Goal: Navigation & Orientation: Find specific page/section

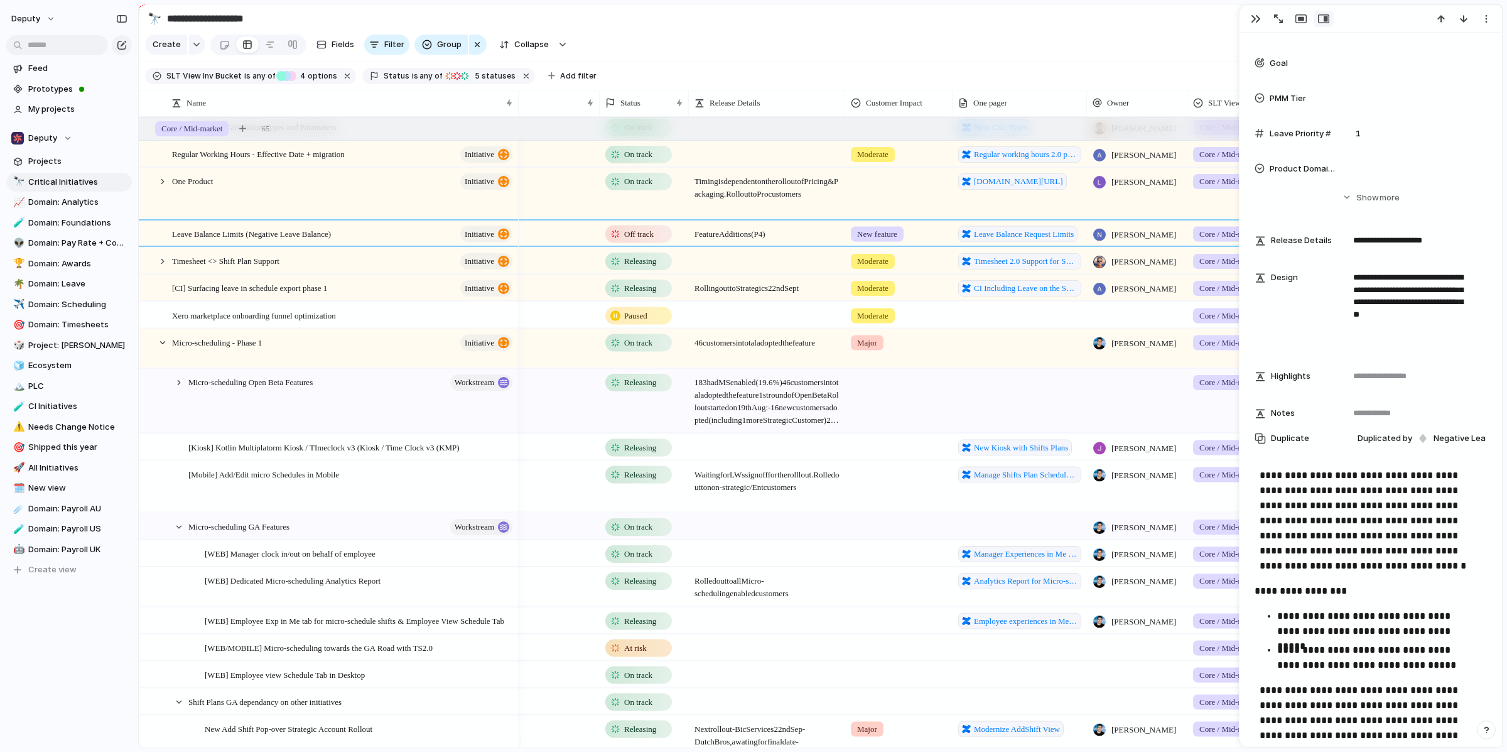
scroll to position [0, 63]
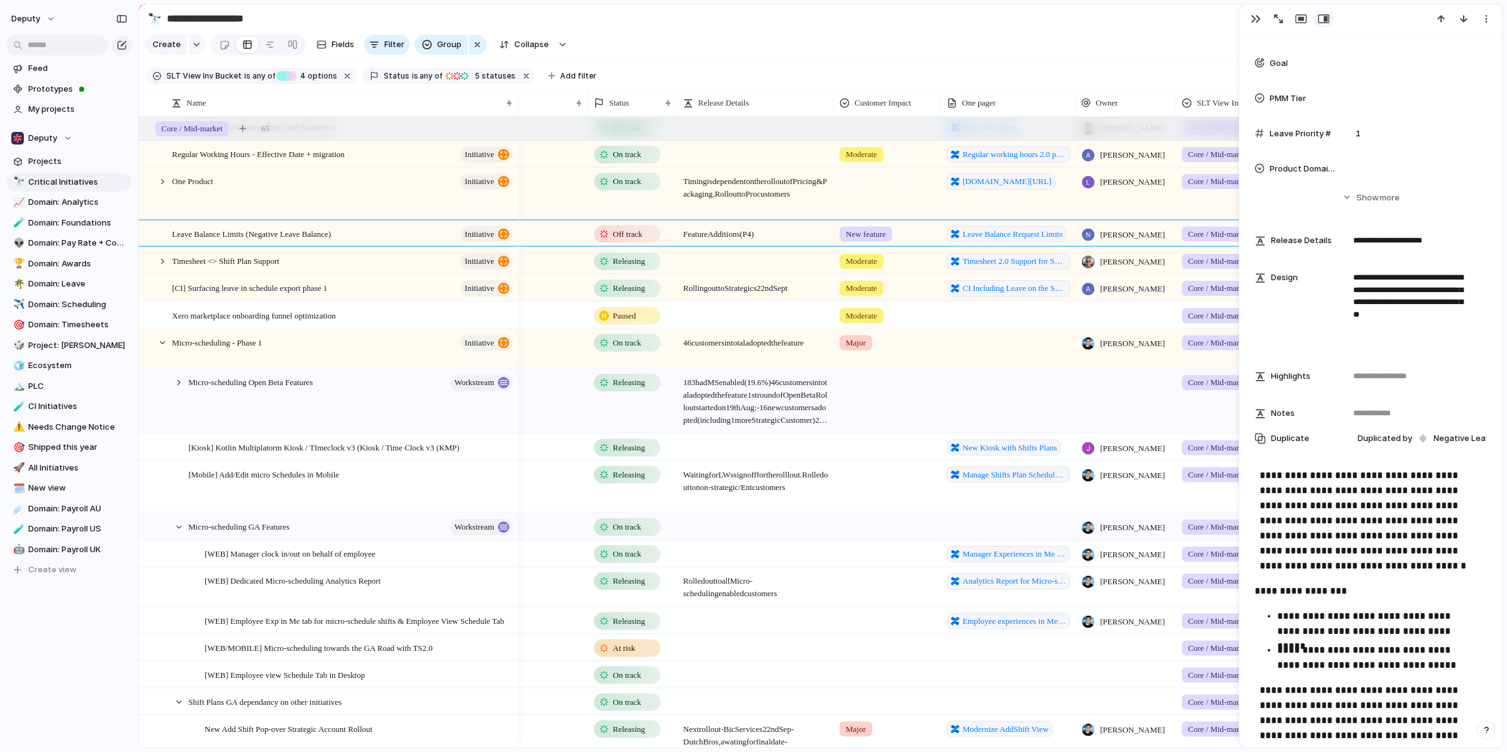
click at [1150, 241] on span "[PERSON_NAME]" at bounding box center [1132, 234] width 65 height 13
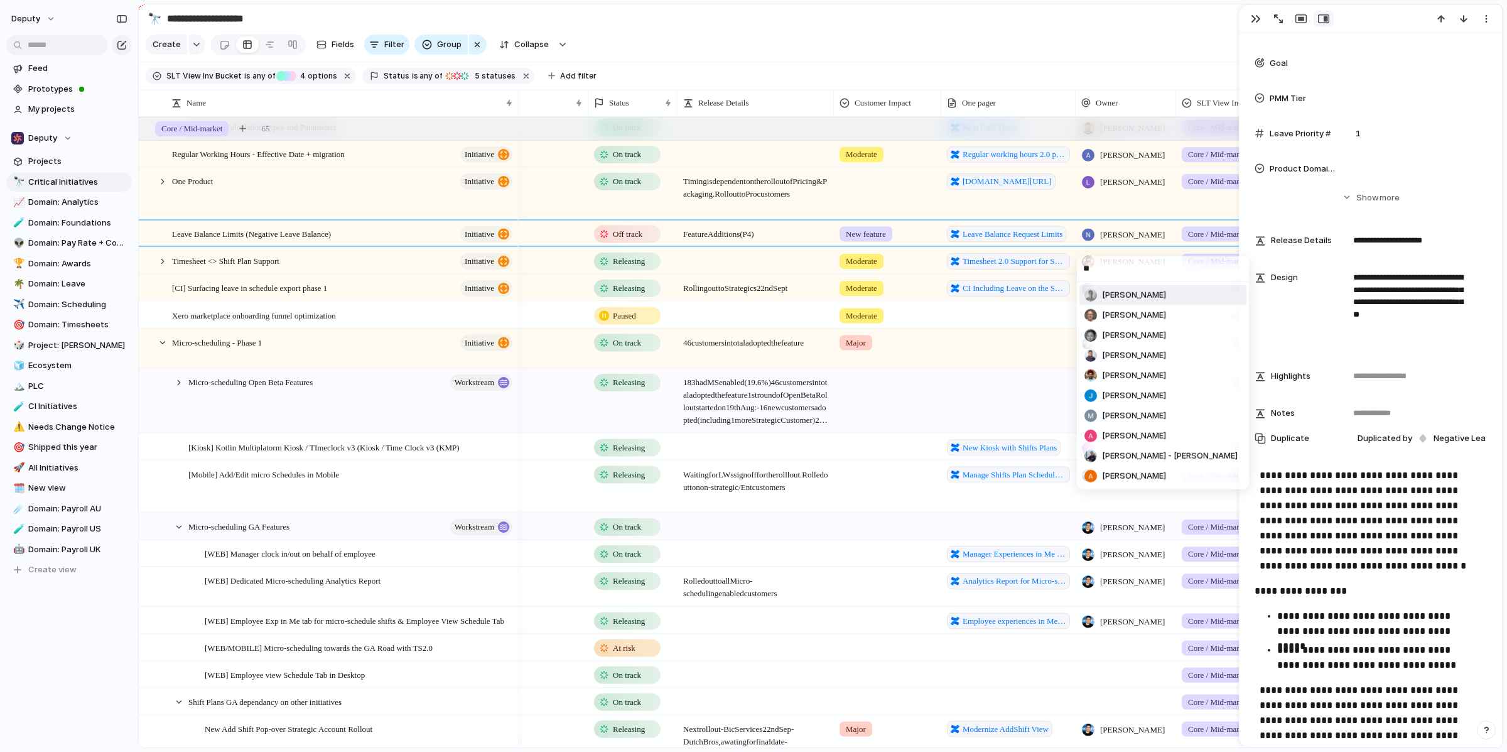
type input "*"
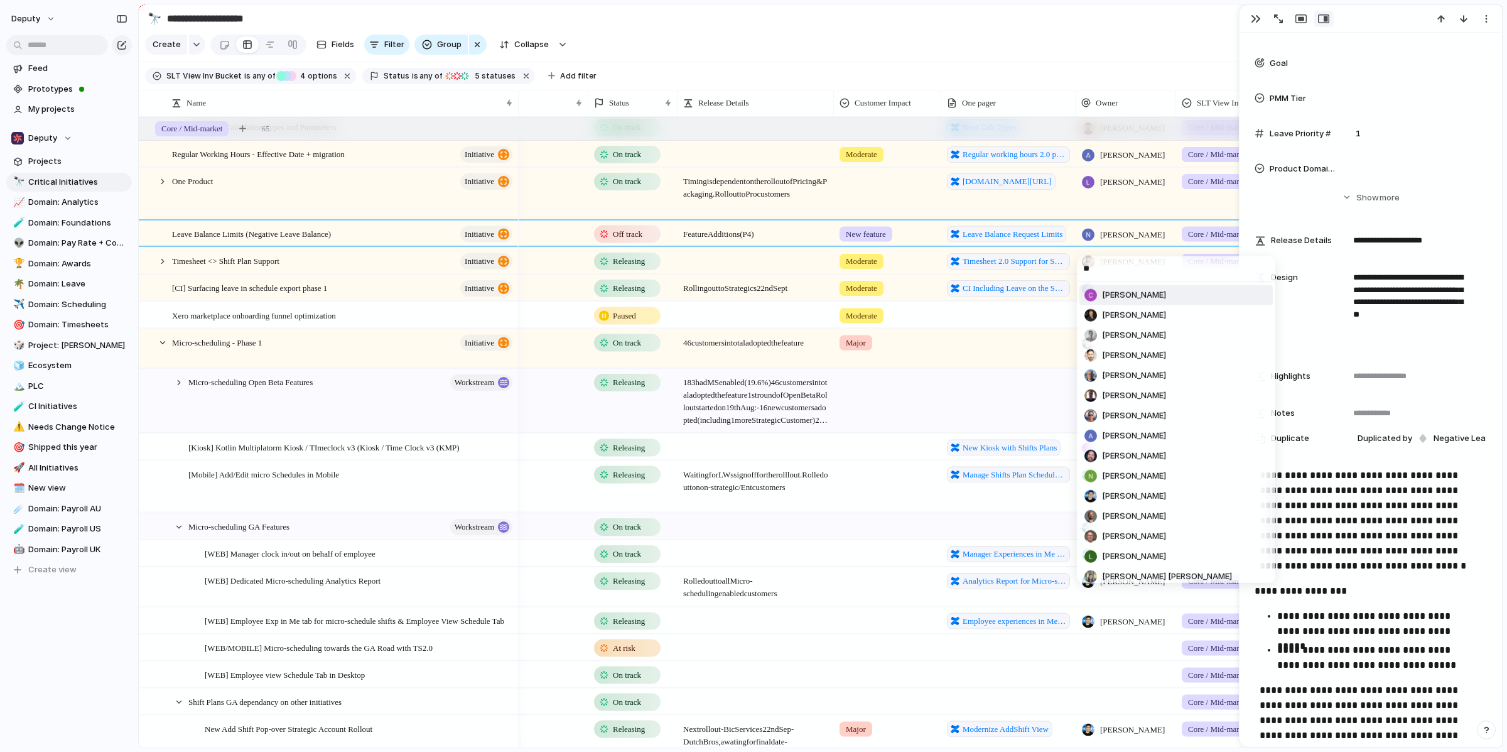
type input "***"
click at [841, 383] on div "[PERSON_NAME] [PERSON_NAME] [PERSON_NAME] [PERSON_NAME] Sing [PERSON_NAME] [PER…" at bounding box center [753, 376] width 1507 height 752
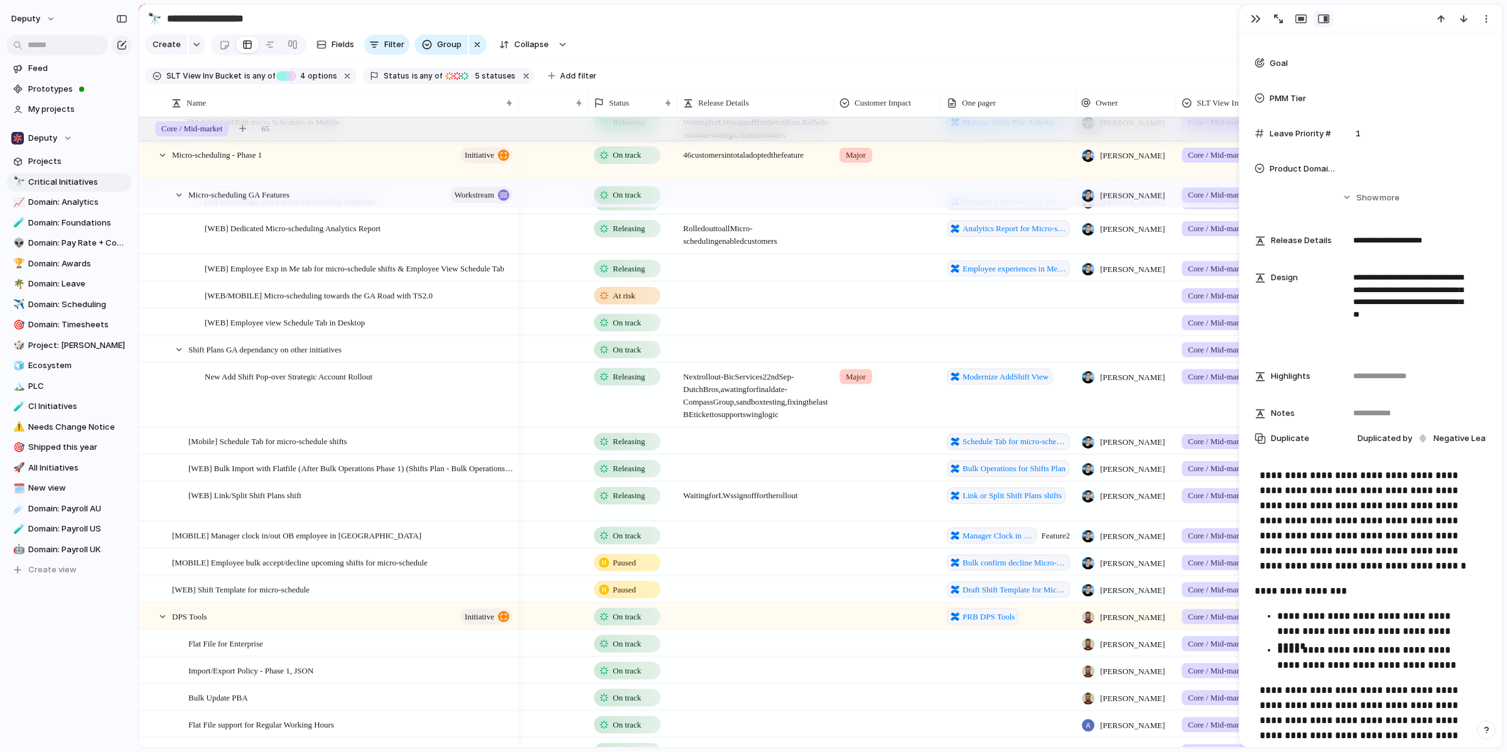
scroll to position [369, 0]
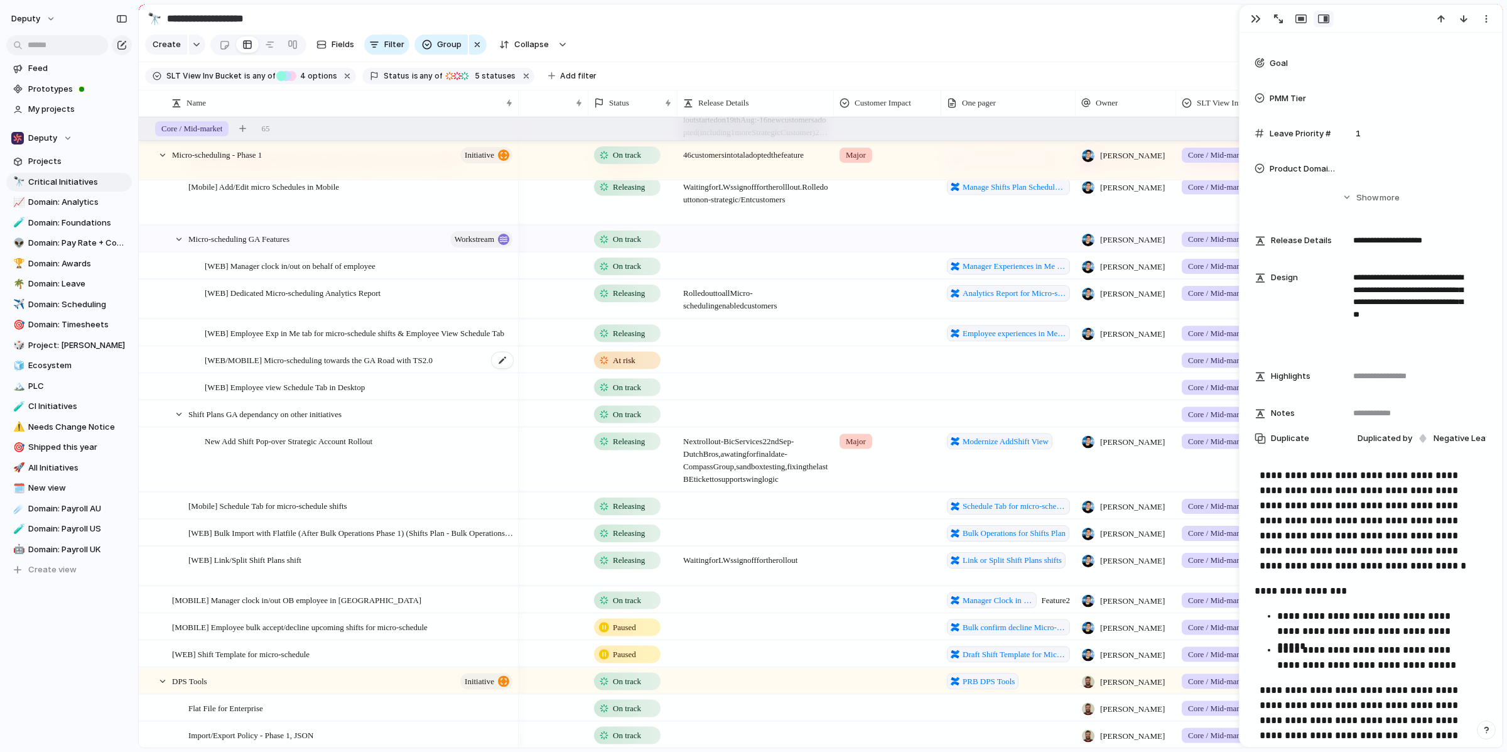
click at [465, 371] on div "[WEB/MOBILE] Micro-scheduling towards the GA Road with TS2.0" at bounding box center [360, 360] width 310 height 26
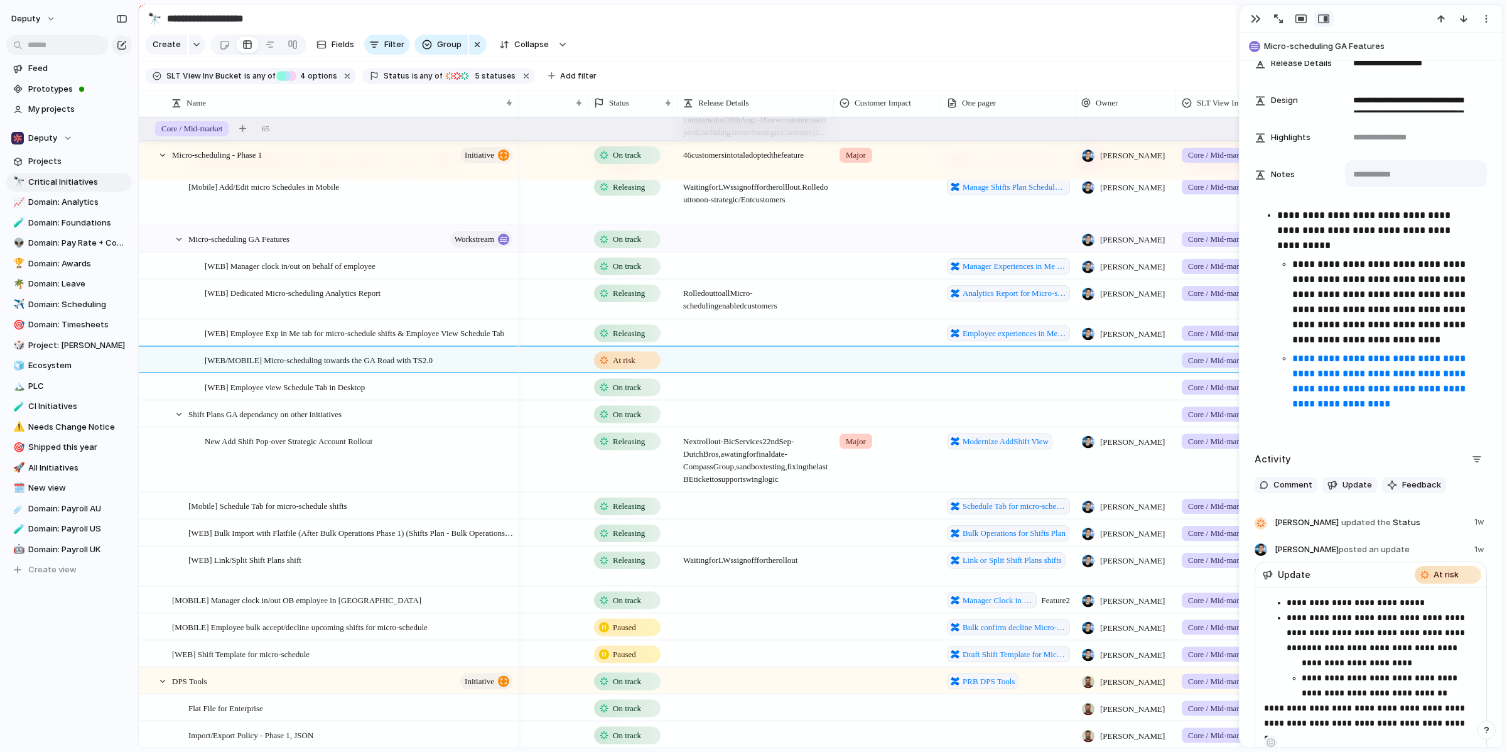
scroll to position [629, 0]
click at [433, 365] on span "[WEB/MOBILE] Micro-scheduling towards the GA Road with TS2.0" at bounding box center [319, 359] width 228 height 14
click at [455, 365] on textarea "**********" at bounding box center [357, 369] width 305 height 14
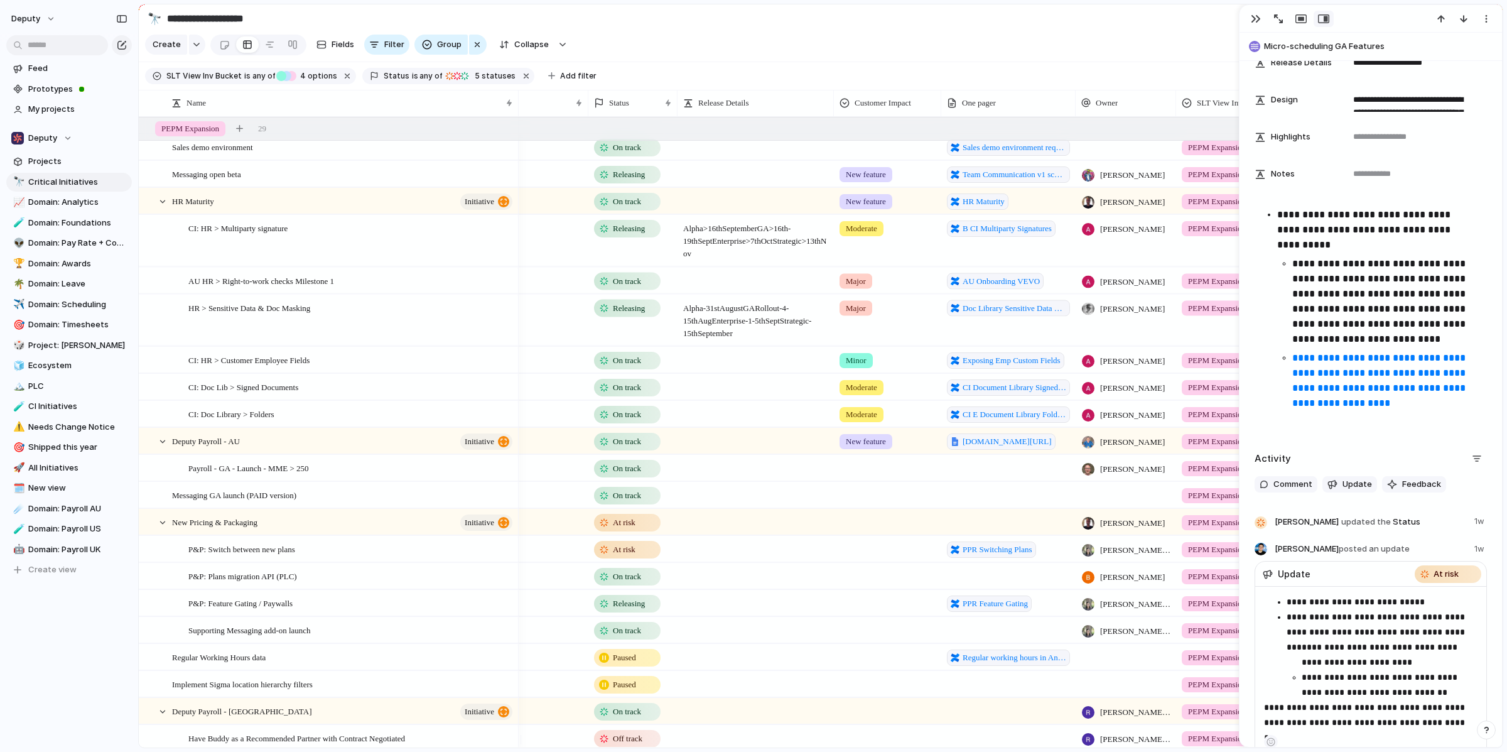
scroll to position [1485, 0]
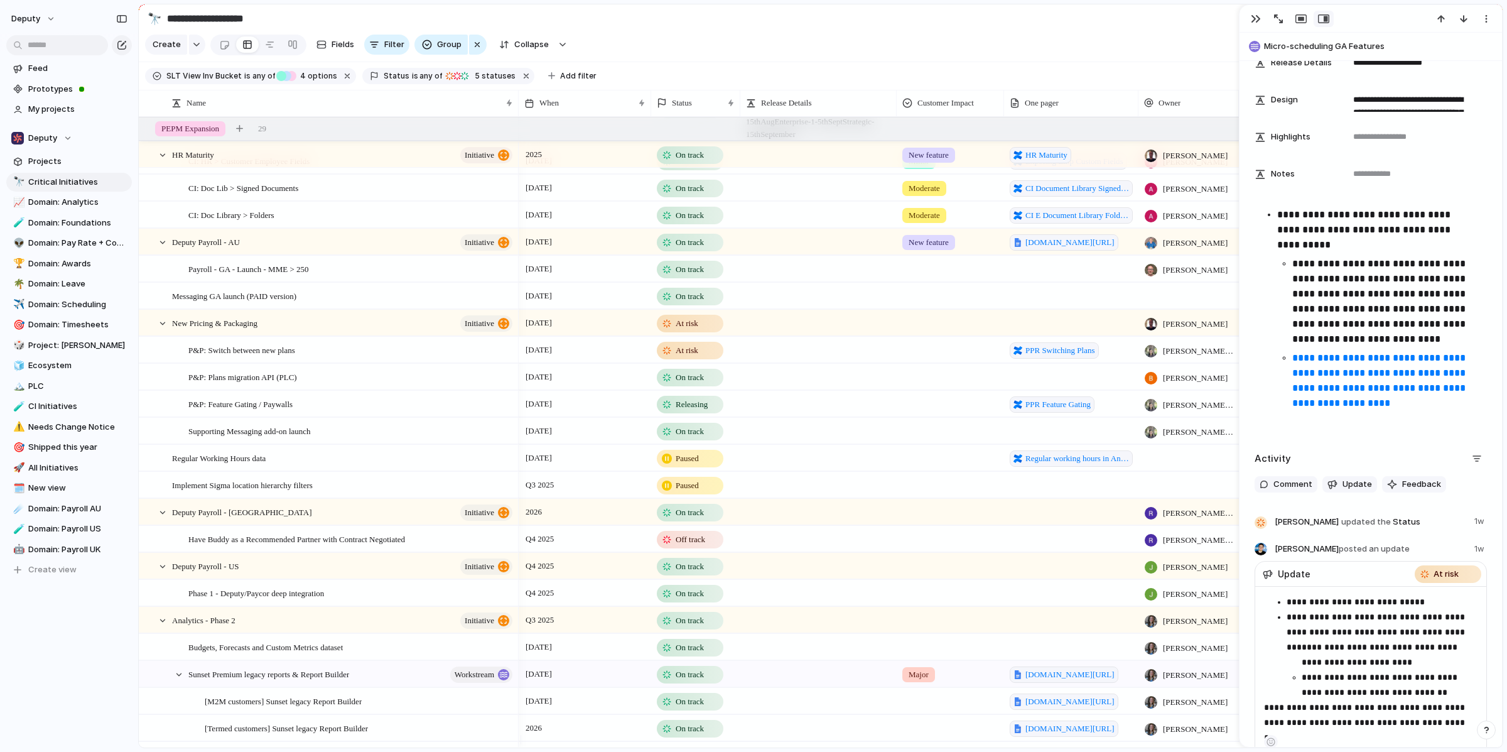
click at [588, 357] on div "[DATE]" at bounding box center [584, 347] width 131 height 20
click at [401, 327] on div "New Pricing & Packaging initiative" at bounding box center [343, 323] width 342 height 26
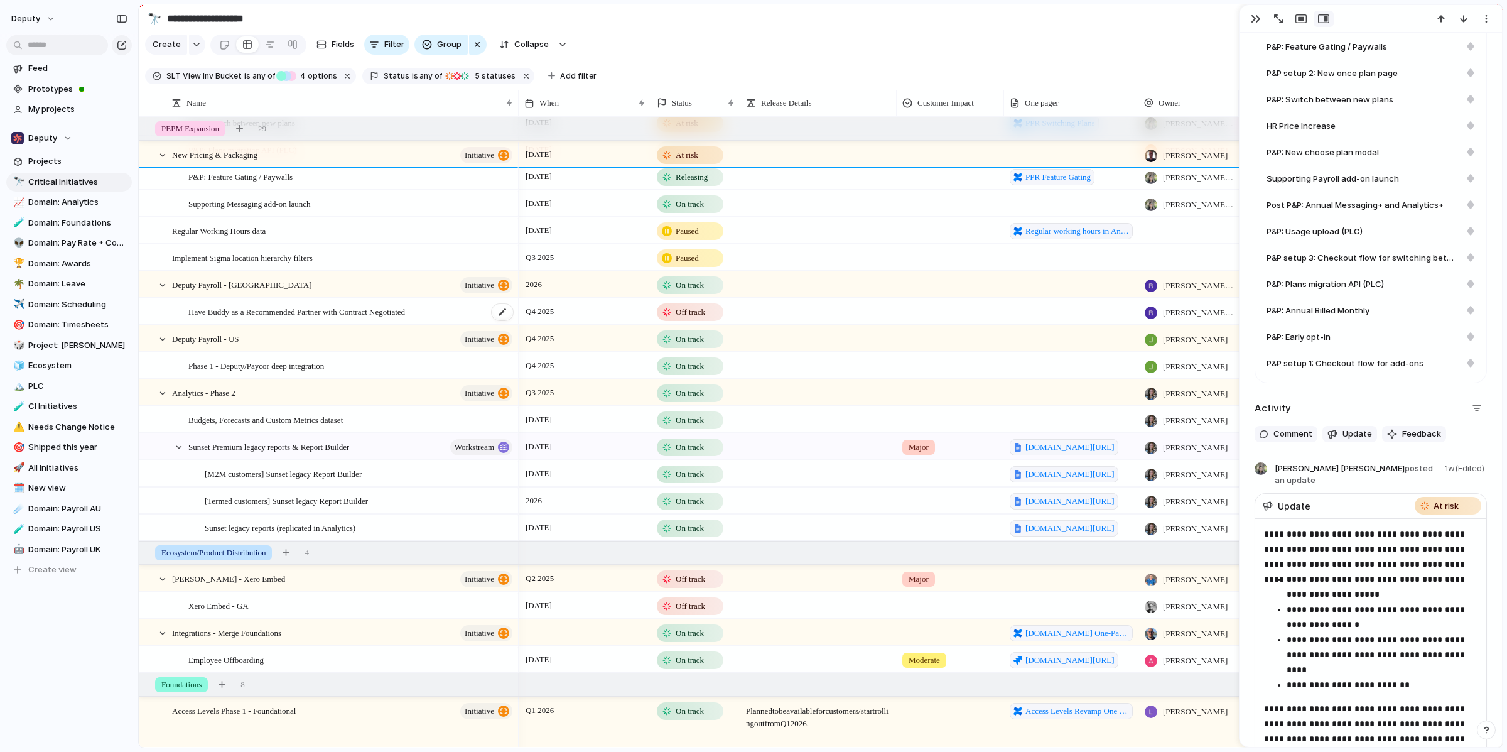
click at [460, 315] on div "Have Buddy as a Recommended Partner with Contract Negotiated" at bounding box center [351, 312] width 326 height 26
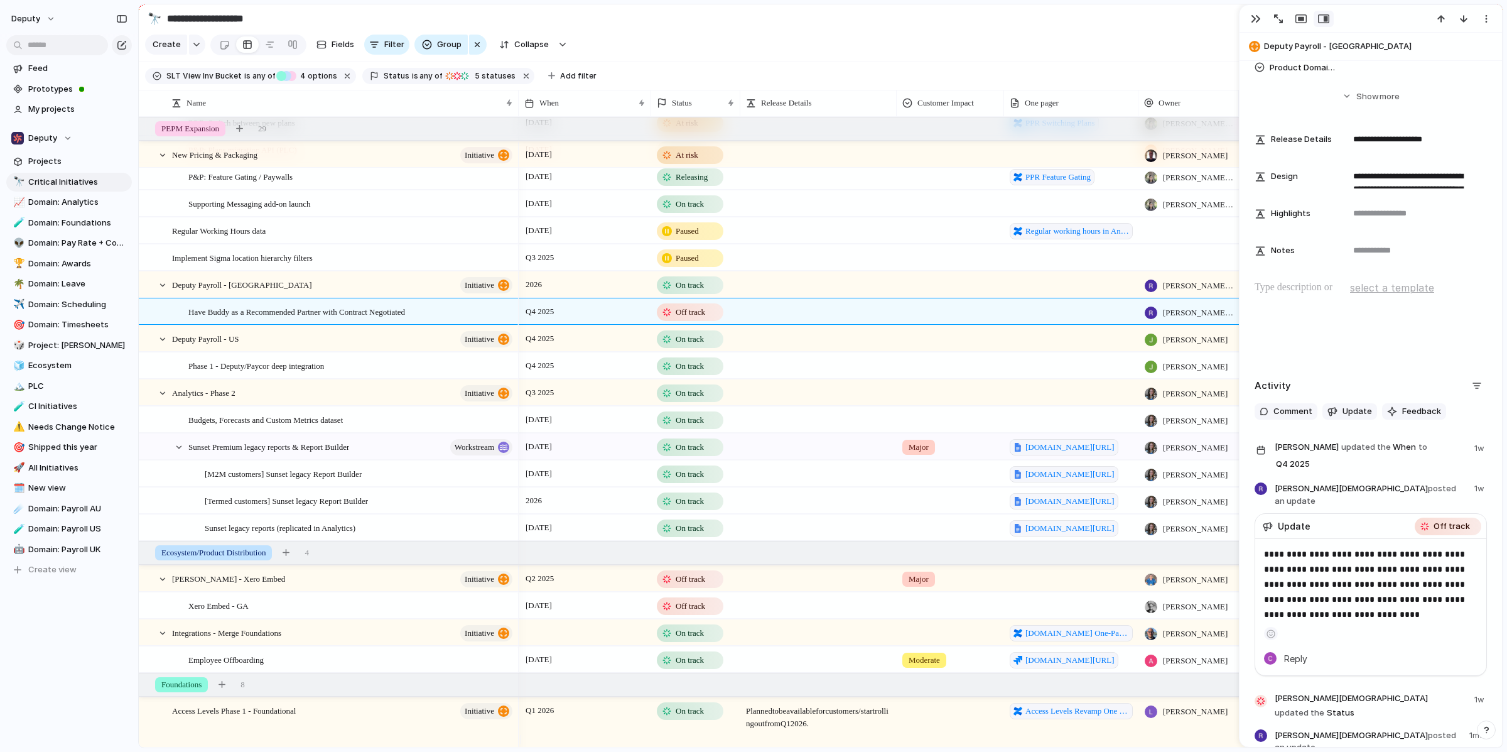
click at [1258, 489] on div at bounding box center [1261, 488] width 13 height 13
